Goal: Check status: Check status

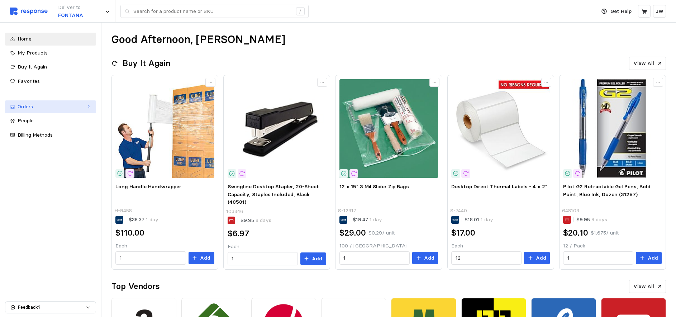
click at [33, 105] on div "Orders" at bounding box center [51, 107] width 66 height 8
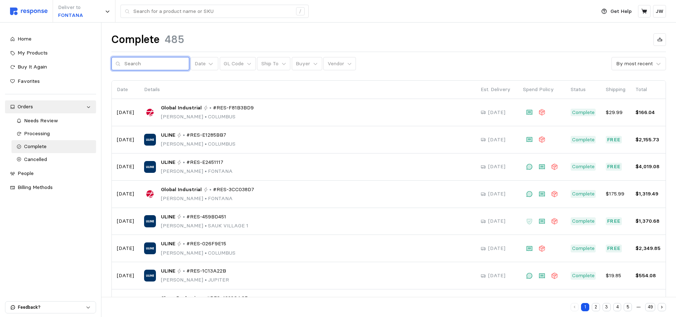
click at [141, 63] on input "text" at bounding box center [154, 63] width 61 height 13
paste input "RES-D1D8D8C6"
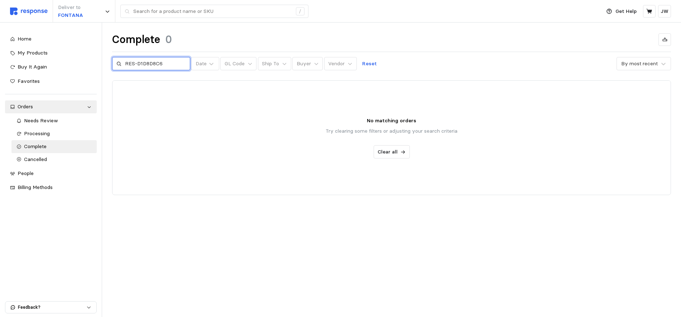
click at [139, 63] on input "RES-D1D8D8C6" at bounding box center [155, 63] width 61 height 13
type input "D1D8D8C6"
click at [362, 63] on p "Reset" at bounding box center [369, 64] width 15 height 8
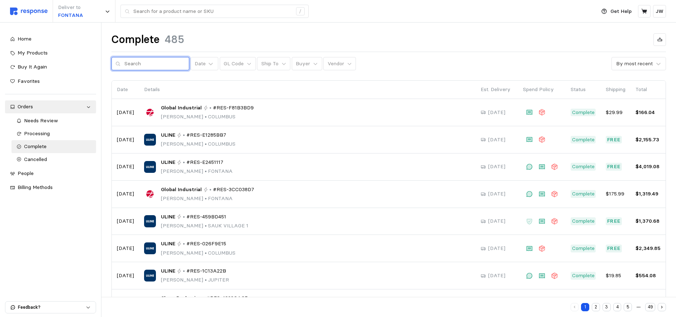
click at [155, 62] on input "text" at bounding box center [154, 63] width 61 height 13
type input "LANDSBERG"
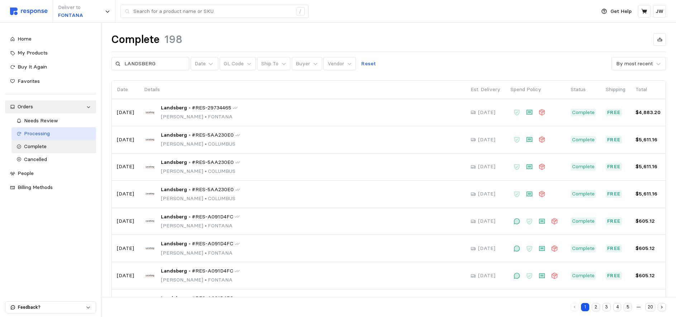
click at [35, 134] on span "Processing" at bounding box center [37, 133] width 26 height 6
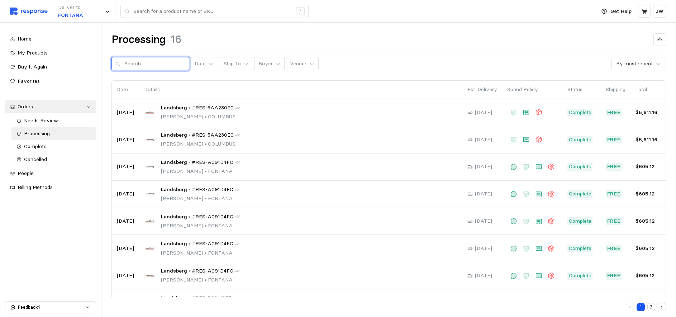
click at [151, 64] on input "text" at bounding box center [154, 63] width 61 height 13
paste input "RES-D1D8D8C6"
type input "RES-D1D8D8C6"
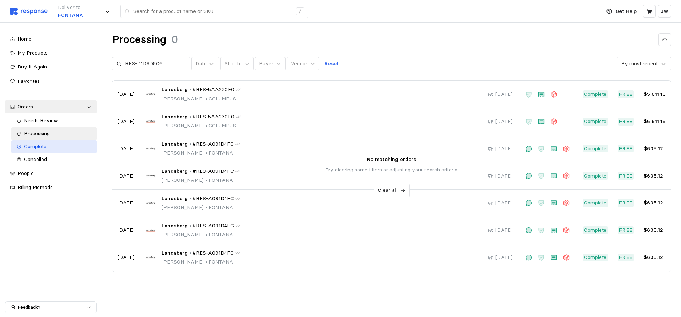
click at [40, 149] on span "Complete" at bounding box center [35, 146] width 23 height 6
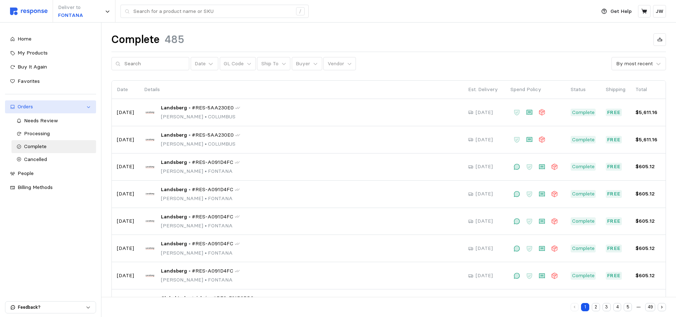
click at [85, 106] on link "Orders" at bounding box center [50, 106] width 91 height 13
click at [86, 105] on icon at bounding box center [88, 106] width 5 height 5
